Goal: Find specific page/section: Find specific page/section

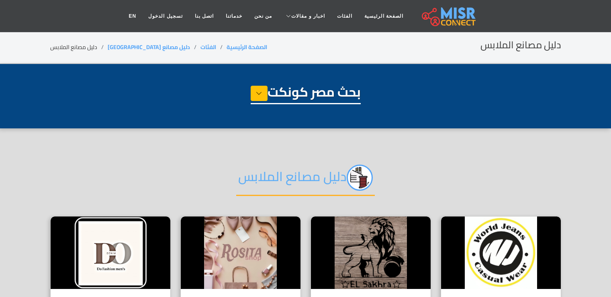
select select "**********"
click at [331, 13] on link "الفئات" at bounding box center [344, 15] width 27 height 15
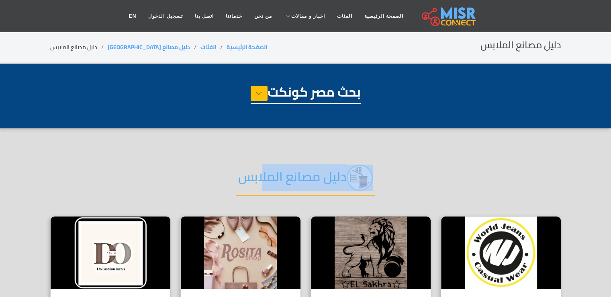
drag, startPoint x: 268, startPoint y: 175, endPoint x: 405, endPoint y: 162, distance: 138.1
click at [405, 162] on div "دليل مصانع الملابس" at bounding box center [305, 184] width 511 height 64
click at [440, 174] on div "دليل مصانع الملابس" at bounding box center [305, 184] width 511 height 64
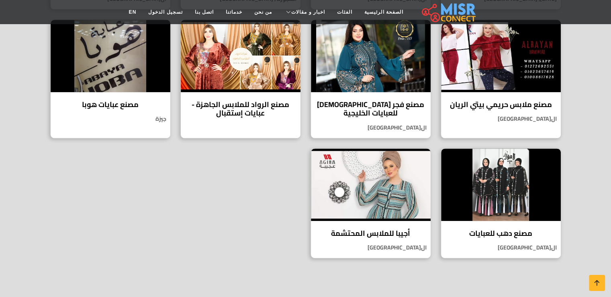
scroll to position [453, 0]
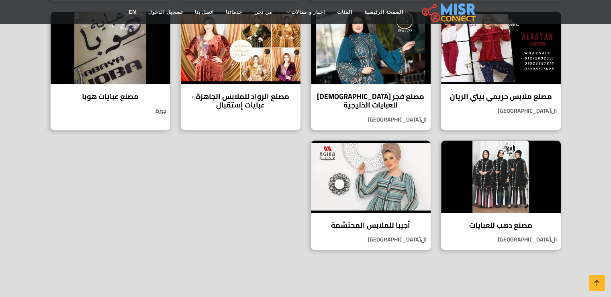
drag, startPoint x: 609, startPoint y: 147, endPoint x: 605, endPoint y: 174, distance: 28.0
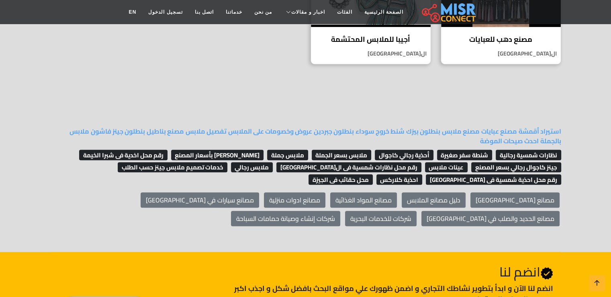
scroll to position [649, 0]
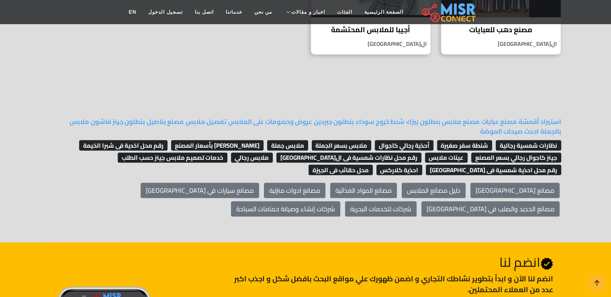
click at [214, 203] on div "مصانع مصر دليل مصانع الملابس مصانع المواد الغذائية مصانع ادوات منزلية مصانع سيا…" at bounding box center [305, 199] width 511 height 37
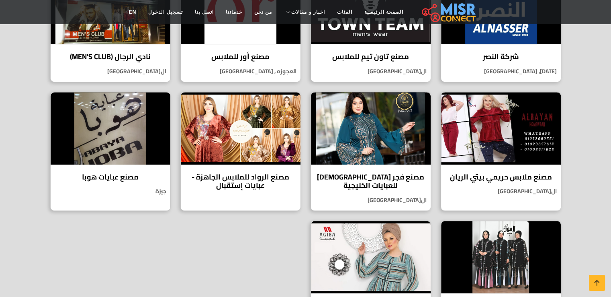
scroll to position [0, 0]
